Goal: Information Seeking & Learning: Find specific page/section

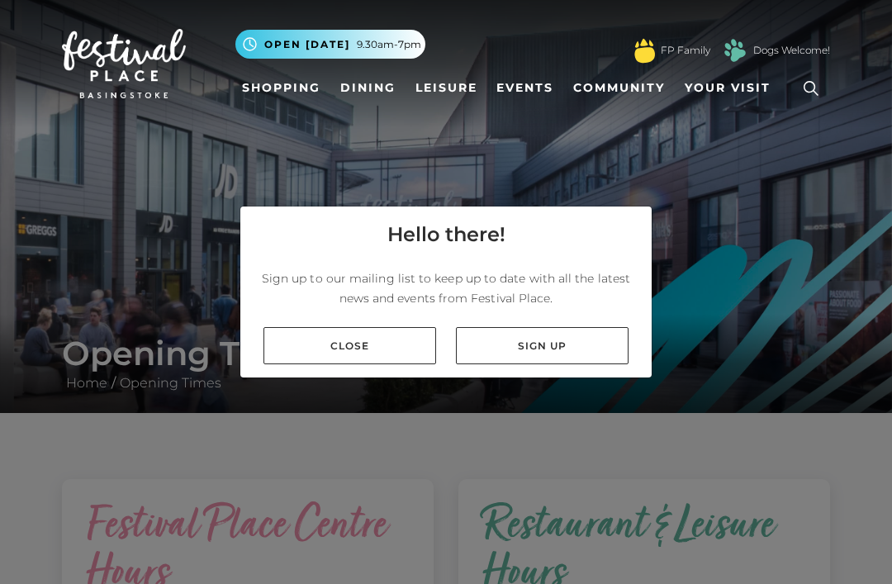
scroll to position [53, 0]
click at [378, 327] on link "Close" at bounding box center [350, 345] width 173 height 37
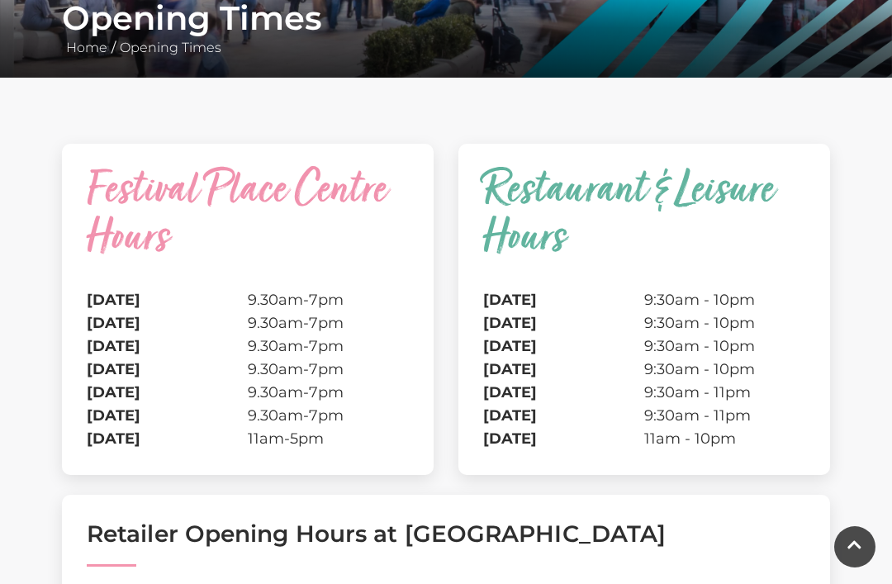
scroll to position [272, 0]
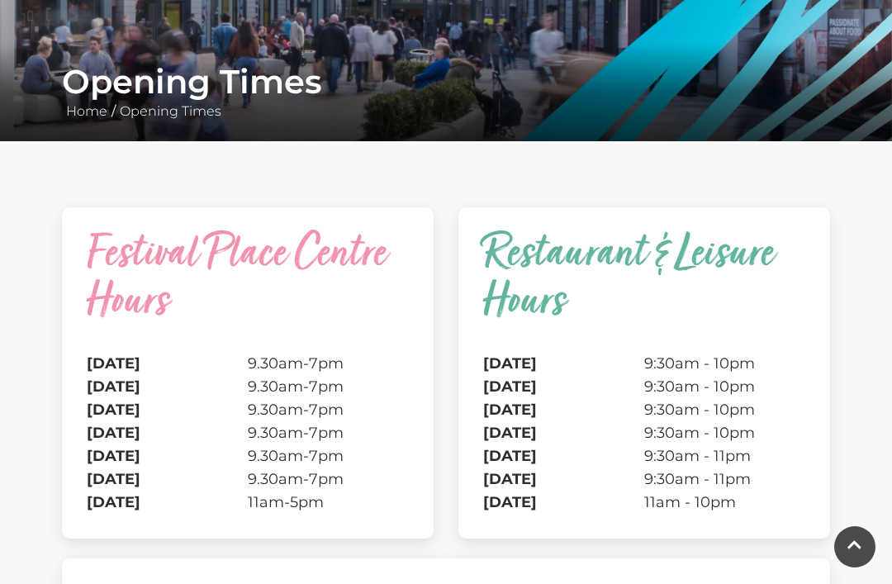
click at [599, 264] on caption "Restaurant & Leisure Hours" at bounding box center [644, 292] width 322 height 120
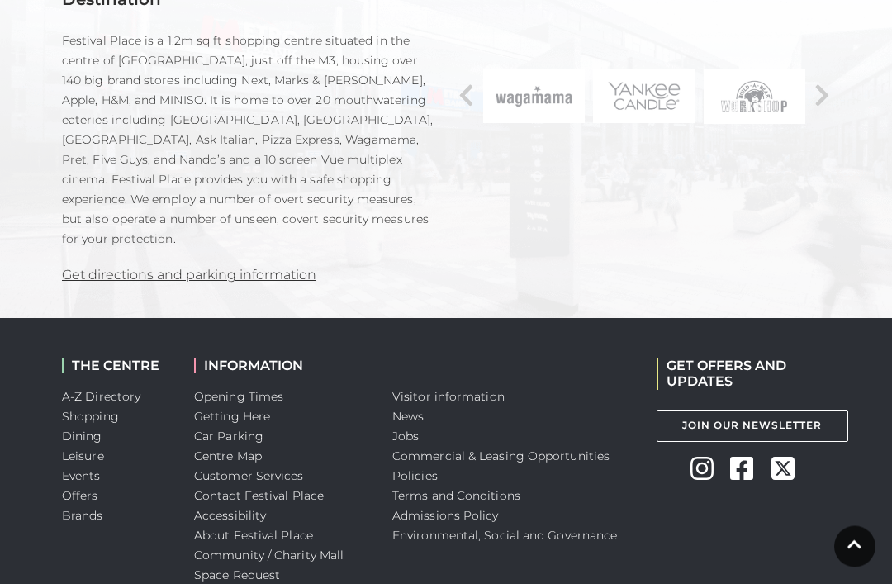
scroll to position [1341, 0]
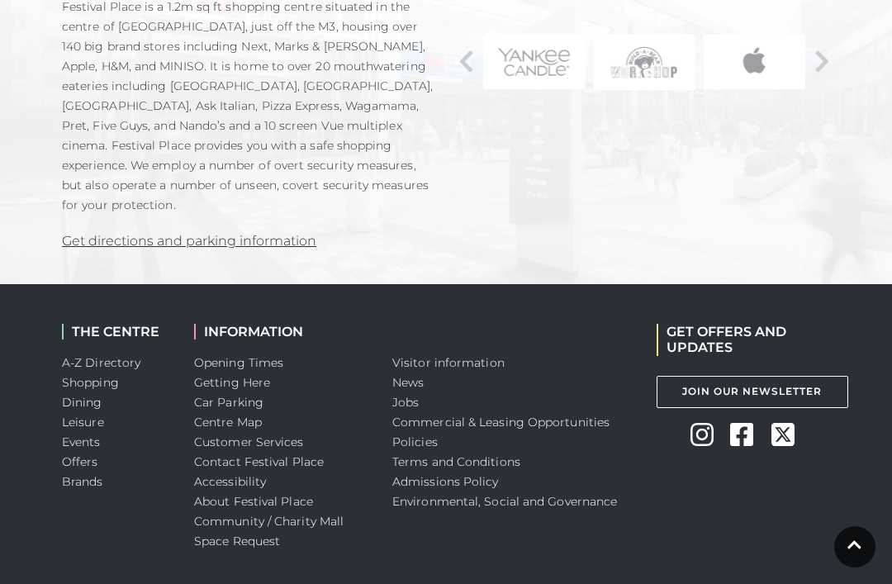
click at [256, 395] on link "Car Parking" at bounding box center [228, 402] width 69 height 15
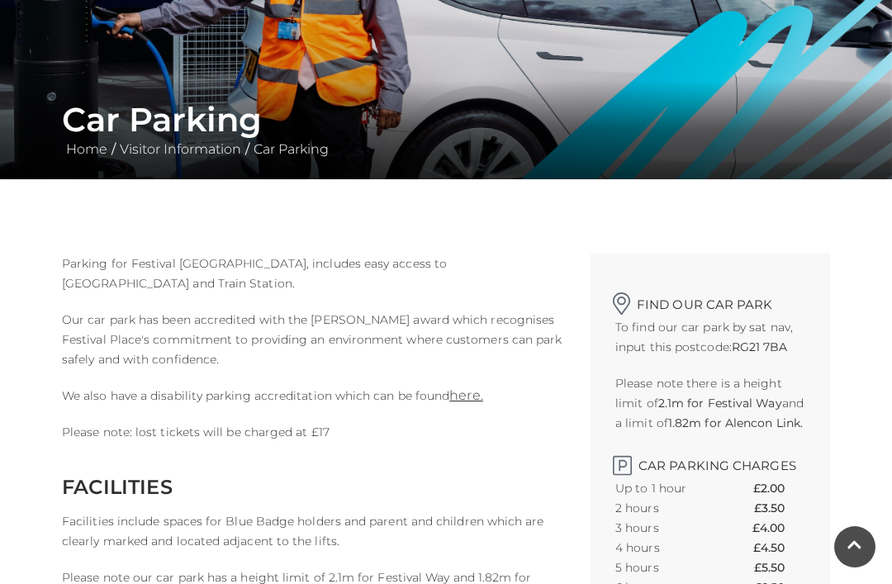
scroll to position [235, 0]
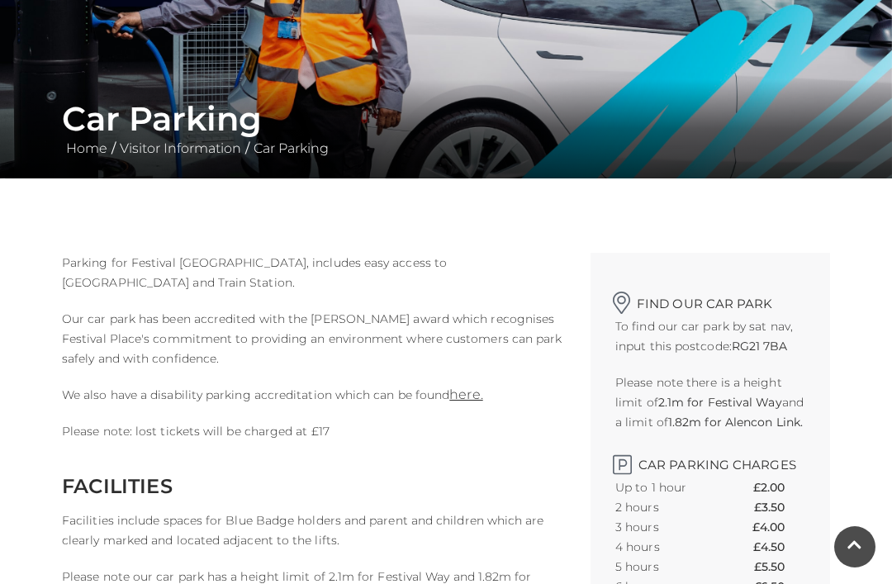
click at [468, 392] on link "here." at bounding box center [465, 395] width 33 height 16
click at [468, 400] on link "here." at bounding box center [465, 395] width 33 height 16
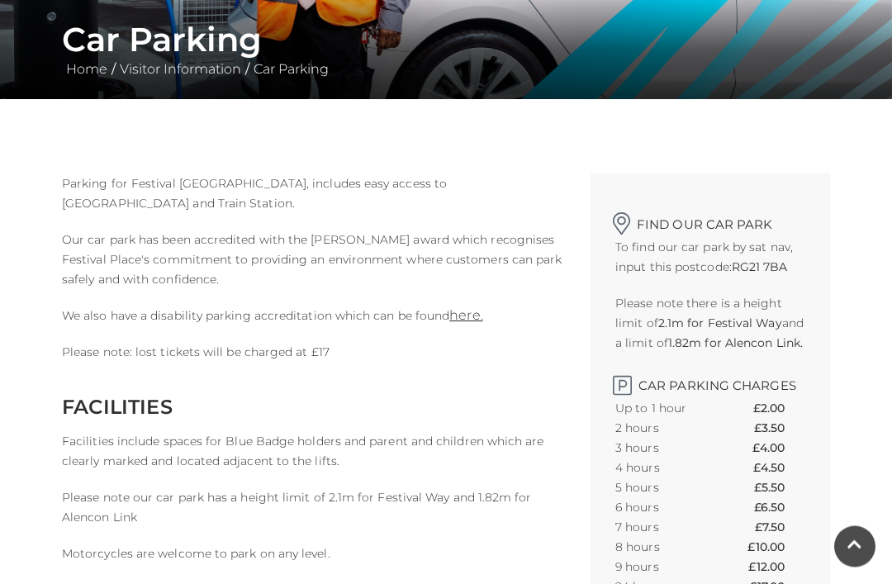
scroll to position [314, 0]
click at [463, 317] on link "here." at bounding box center [465, 315] width 33 height 16
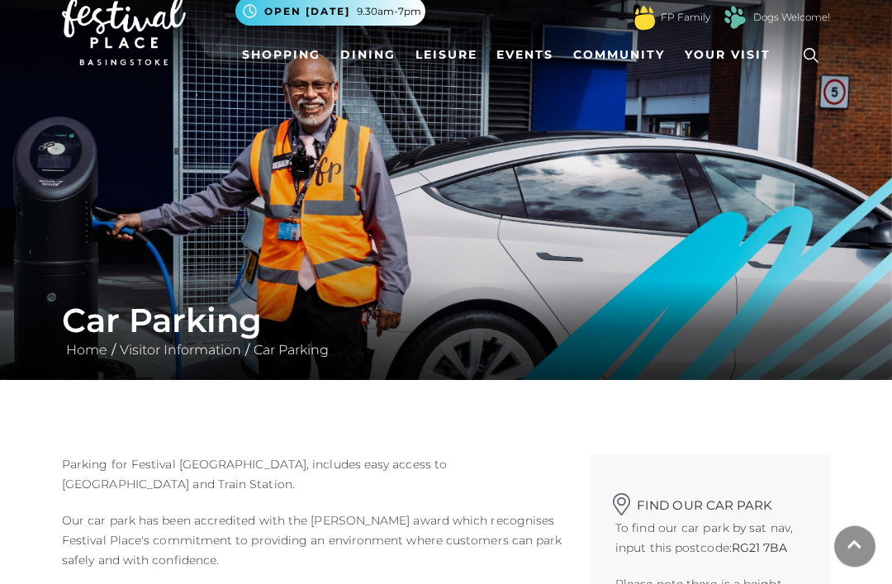
scroll to position [0, 0]
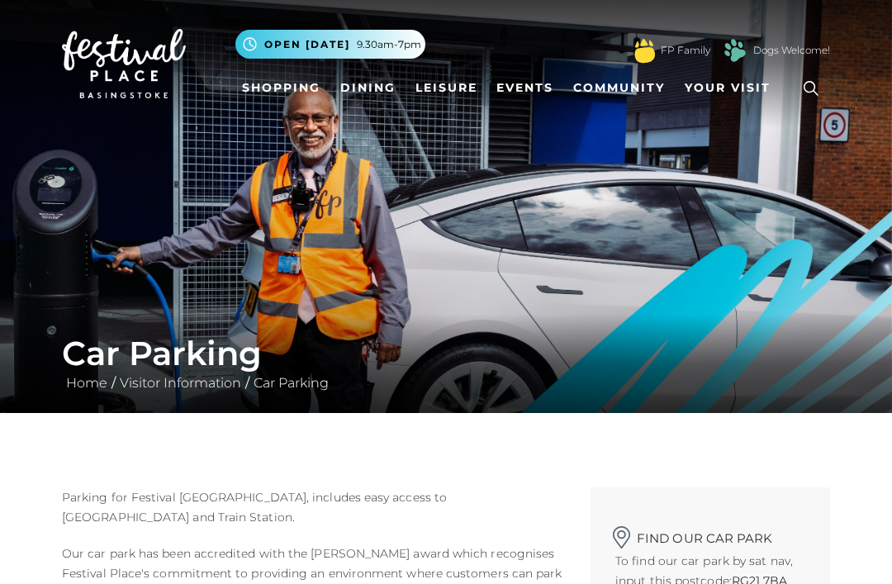
click at [741, 81] on span "Your Visit" at bounding box center [728, 87] width 86 height 17
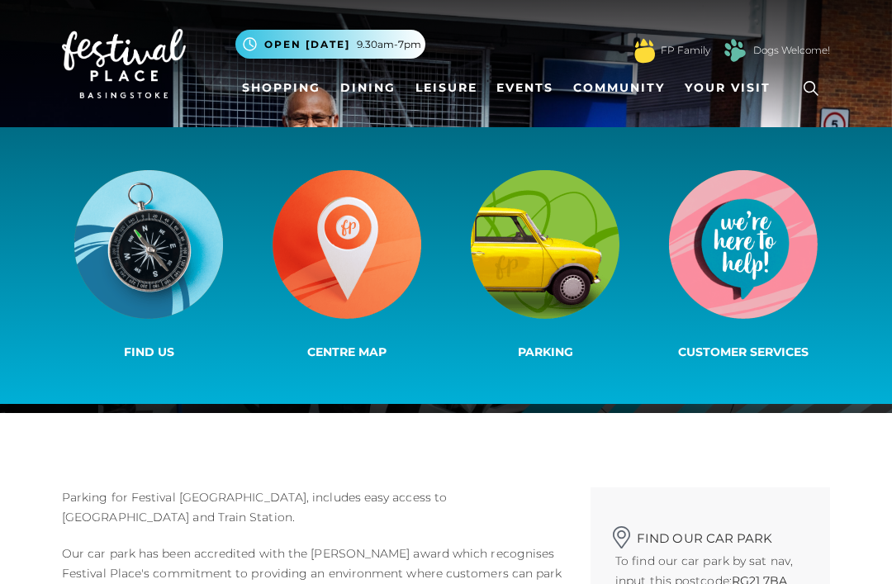
click at [552, 355] on span "Parking" at bounding box center [545, 352] width 55 height 15
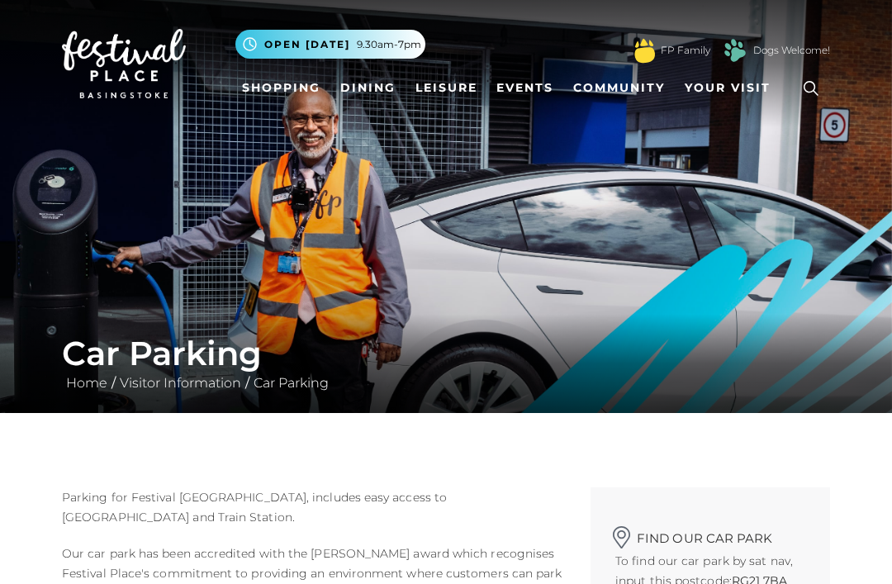
click at [373, 91] on link "Dining" at bounding box center [368, 88] width 69 height 31
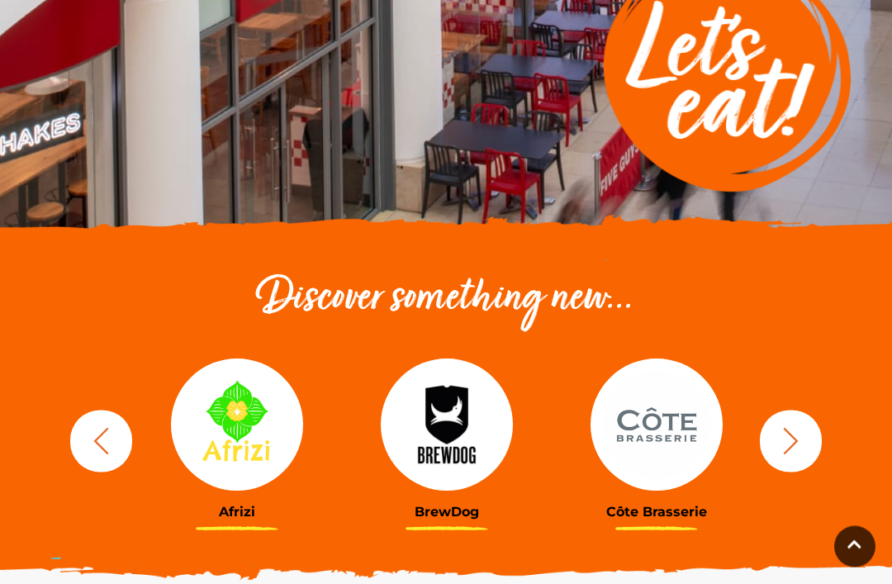
scroll to position [341, 0]
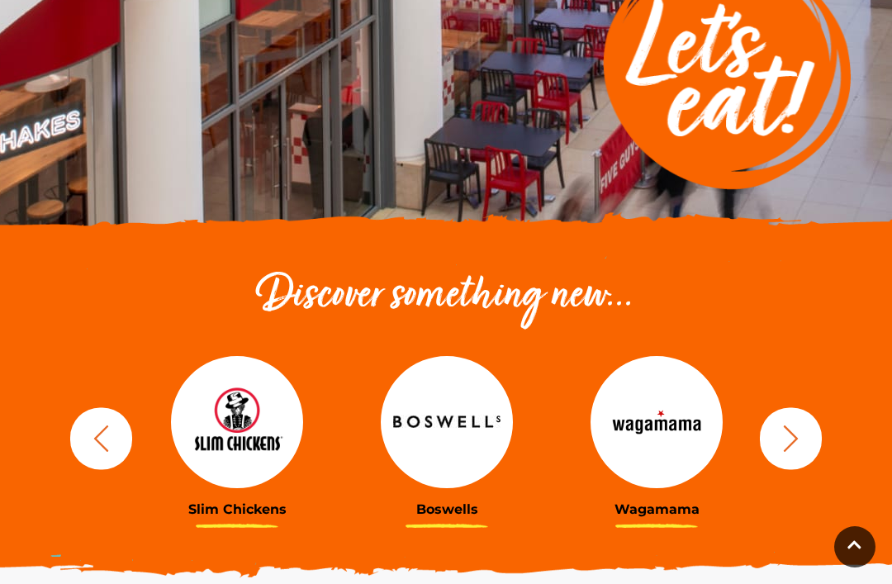
click at [804, 440] on icon "button" at bounding box center [791, 438] width 31 height 31
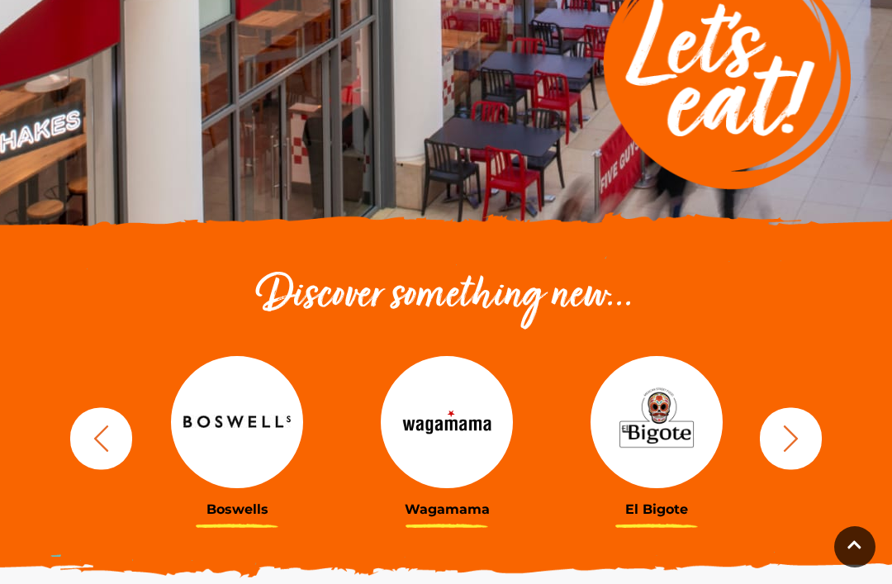
click at [806, 433] on button "button" at bounding box center [791, 438] width 62 height 62
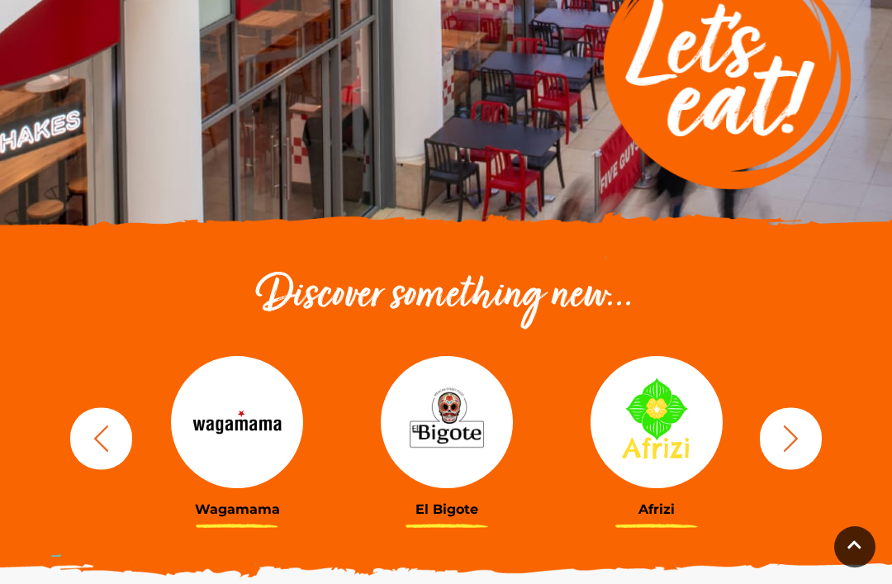
click at [808, 434] on button "button" at bounding box center [791, 438] width 62 height 62
click at [792, 434] on icon "button" at bounding box center [791, 438] width 15 height 26
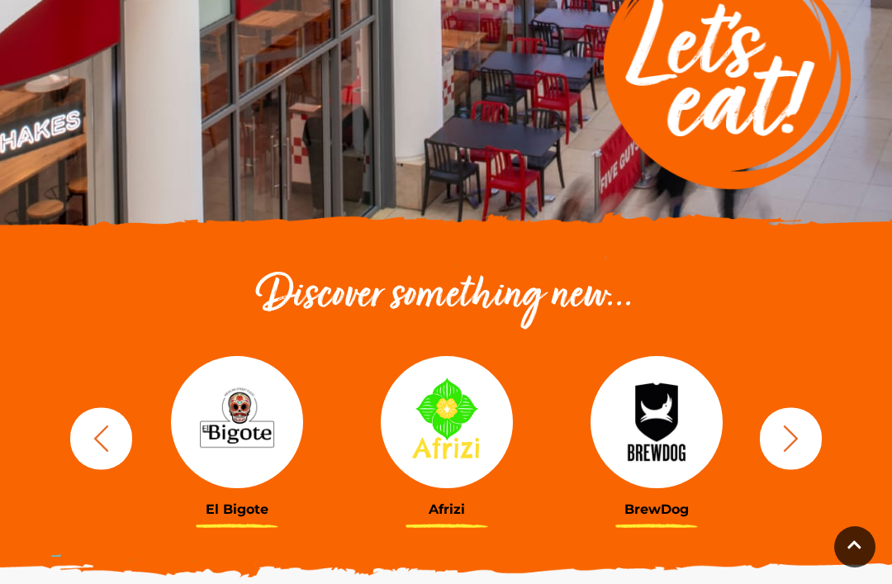
click at [789, 442] on icon "button" at bounding box center [791, 438] width 31 height 31
click at [792, 430] on icon "button" at bounding box center [791, 438] width 31 height 31
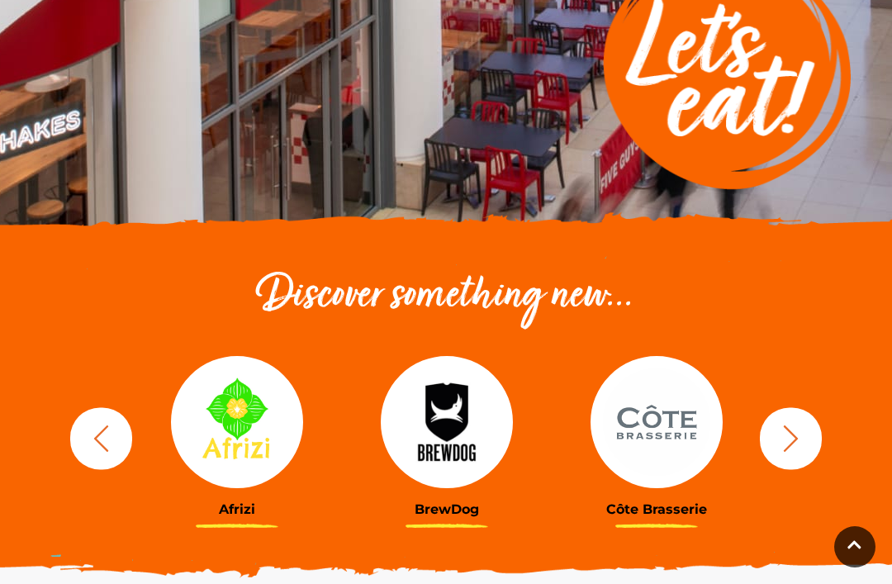
click at [796, 436] on icon "button" at bounding box center [791, 438] width 15 height 26
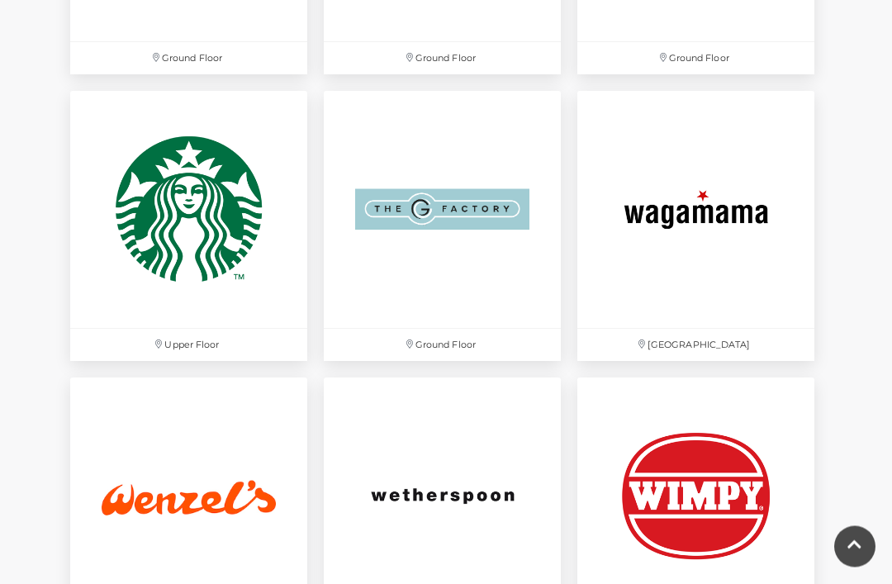
scroll to position [4447, 0]
click at [457, 494] on img at bounding box center [442, 496] width 237 height 237
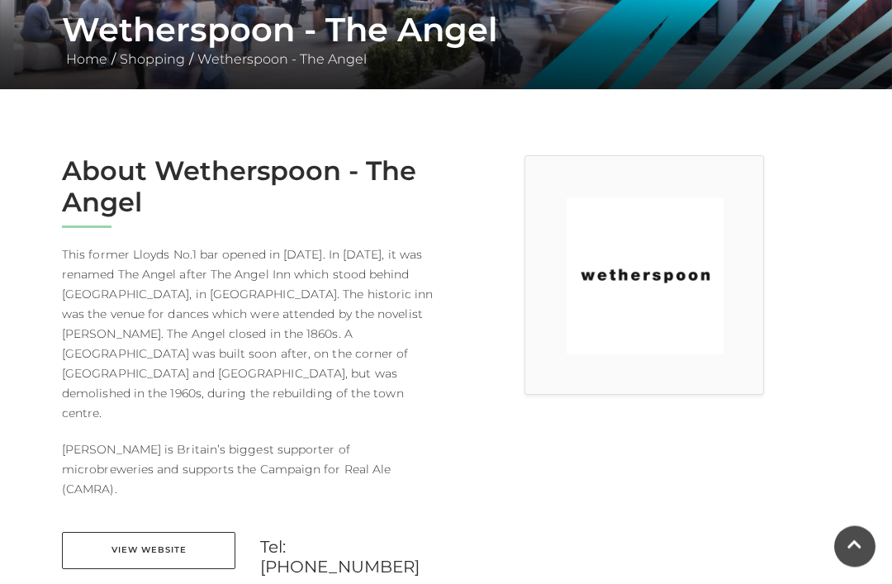
scroll to position [329, 0]
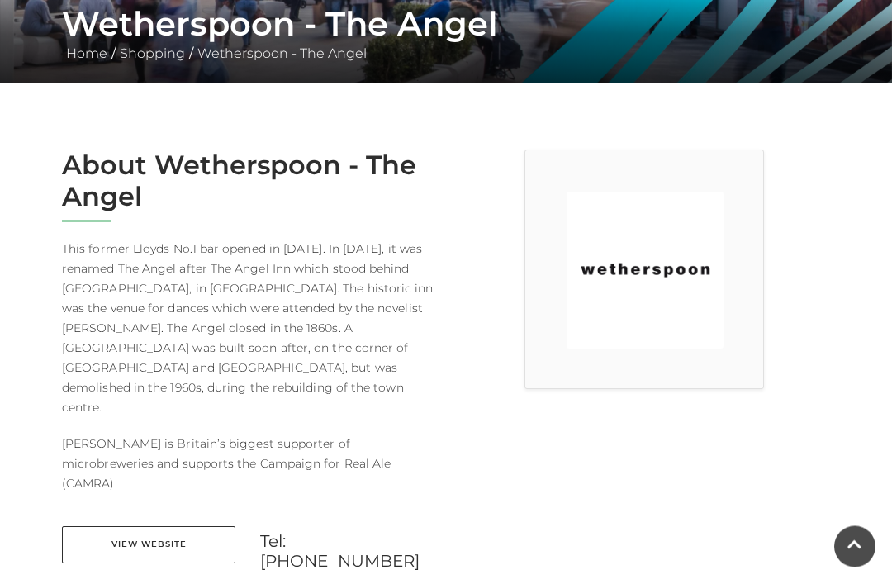
click at [30, 381] on main "Wetherspoon - The Angel Home / Shopping / Wetherspoon - The Angel About Wethers…" at bounding box center [446, 586] width 892 height 1831
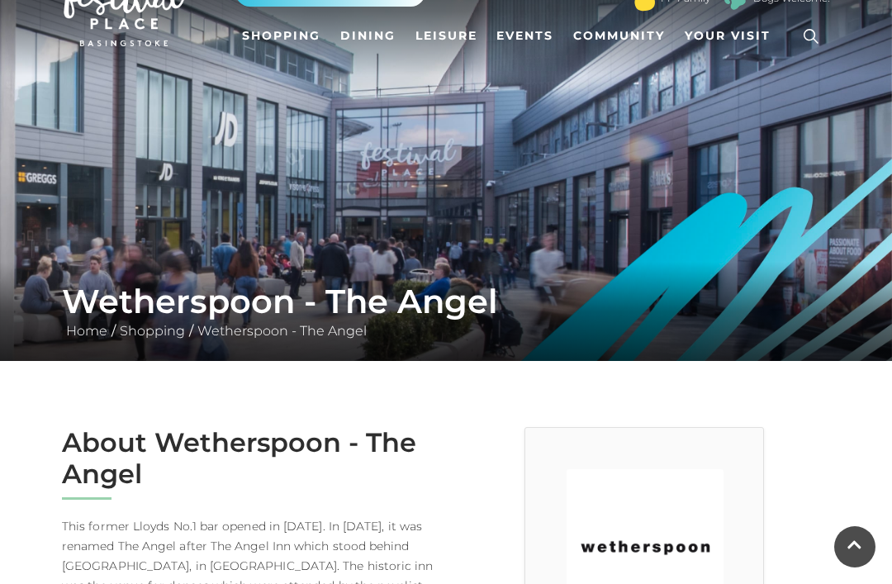
scroll to position [0, 0]
